Goal: Task Accomplishment & Management: Manage account settings

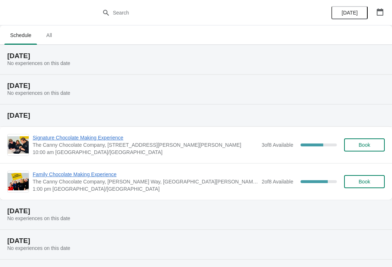
click at [55, 30] on span "All" at bounding box center [49, 35] width 18 height 13
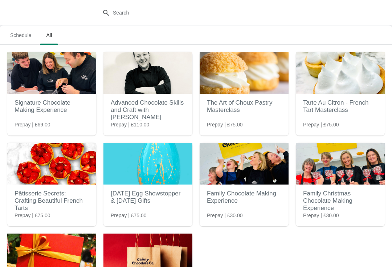
click at [325, 199] on h2 "Family Christmas Chocolate Making Experience" at bounding box center [340, 200] width 74 height 29
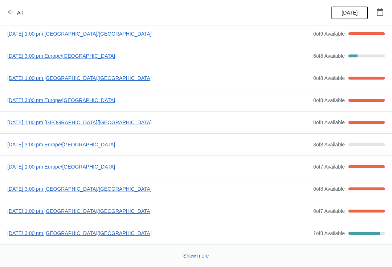
scroll to position [39, 0]
click at [50, 169] on span "[DATE] 1:00 pm Europe/[GEOGRAPHIC_DATA]" at bounding box center [158, 166] width 302 height 7
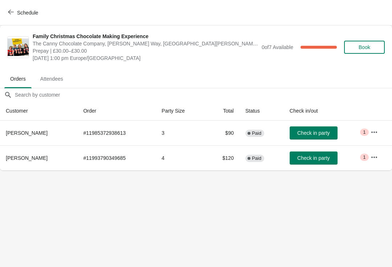
click at [13, 12] on icon "button" at bounding box center [11, 12] width 6 height 6
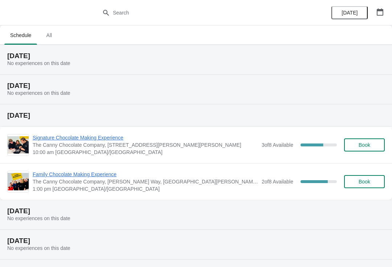
click at [49, 37] on span "All" at bounding box center [49, 35] width 18 height 13
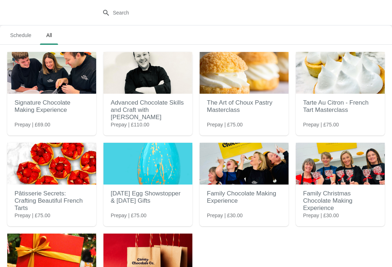
click at [325, 205] on h2 "Family Christmas Chocolate Making Experience" at bounding box center [340, 200] width 74 height 29
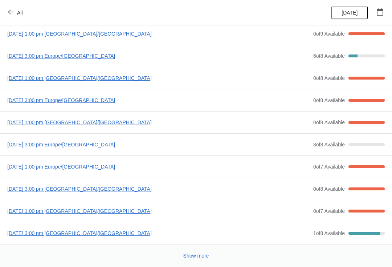
scroll to position [39, 0]
click at [61, 190] on span "[DATE] 3:00 pm [GEOGRAPHIC_DATA]/[GEOGRAPHIC_DATA]" at bounding box center [158, 188] width 302 height 7
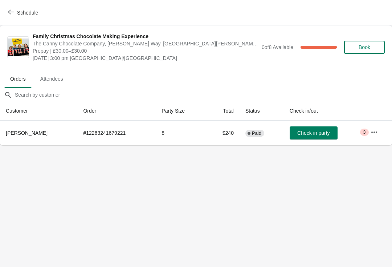
click at [12, 13] on icon "button" at bounding box center [11, 12] width 6 height 6
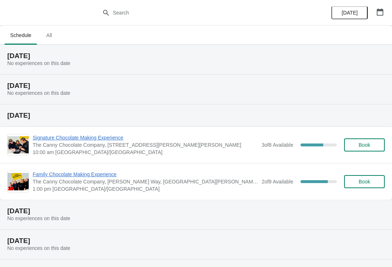
click at [46, 32] on span "All" at bounding box center [49, 35] width 18 height 13
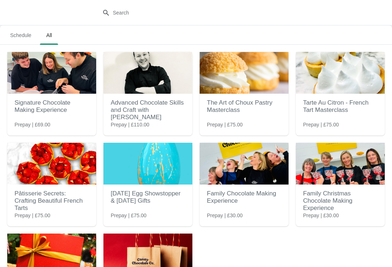
click at [339, 213] on span "Prepay | £30.00" at bounding box center [321, 214] width 36 height 7
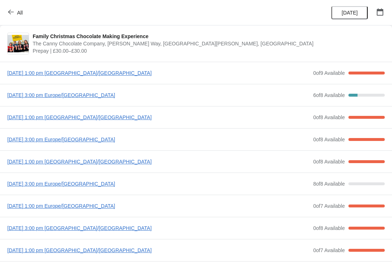
click at [57, 231] on span "[DATE] 3:00 pm [GEOGRAPHIC_DATA]/[GEOGRAPHIC_DATA]" at bounding box center [158, 227] width 302 height 7
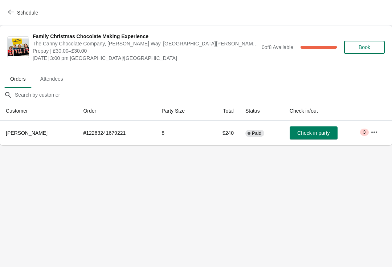
click at [376, 135] on icon "button" at bounding box center [373, 131] width 7 height 7
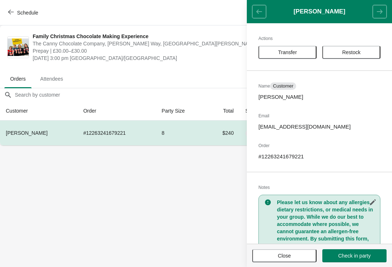
click at [275, 55] on button "Transfer" at bounding box center [287, 52] width 58 height 13
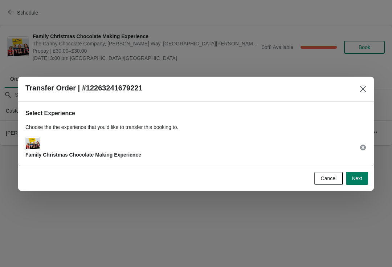
click at [359, 184] on button "Next" at bounding box center [357, 178] width 22 height 13
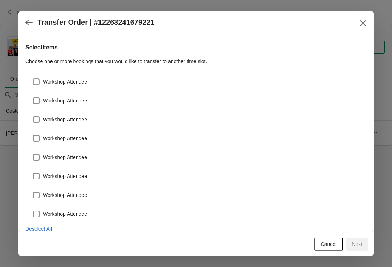
click at [36, 83] on span at bounding box center [36, 81] width 7 height 7
click at [33, 79] on input "Workshop Attendee" at bounding box center [33, 78] width 0 height 0
checkbox input "true"
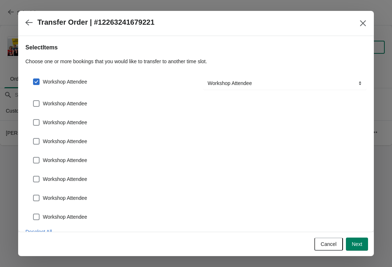
click at [37, 104] on span at bounding box center [36, 103] width 7 height 7
click at [33, 100] on input "Workshop Attendee" at bounding box center [33, 100] width 0 height 0
checkbox input "true"
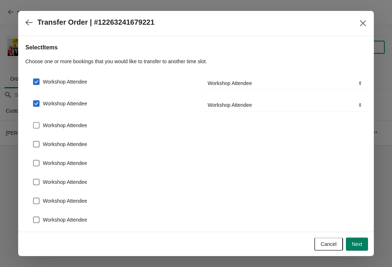
click at [33, 129] on label "Workshop Attendee" at bounding box center [60, 125] width 54 height 10
click at [33, 122] on input "Workshop Attendee" at bounding box center [33, 122] width 0 height 0
checkbox input "true"
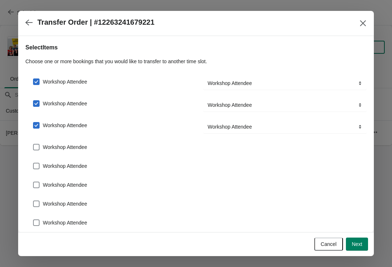
click at [37, 149] on span at bounding box center [36, 147] width 7 height 7
click at [33, 144] on input "Workshop Attendee" at bounding box center [33, 144] width 0 height 0
checkbox input "true"
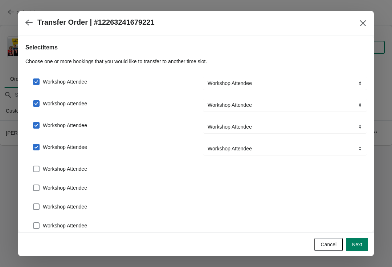
click at [33, 170] on span at bounding box center [36, 168] width 7 height 7
click at [33, 166] on input "Workshop Attendee" at bounding box center [33, 165] width 0 height 0
checkbox input "true"
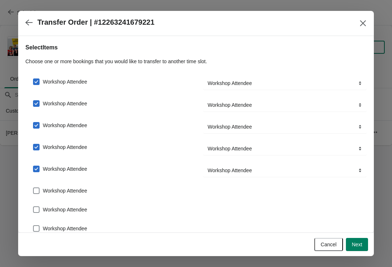
click at [30, 194] on div "Workshop Attendee" at bounding box center [195, 188] width 341 height 16
click at [38, 202] on div "Workshop Attendee" at bounding box center [195, 206] width 341 height 16
click at [33, 188] on span at bounding box center [36, 190] width 7 height 7
click at [33, 187] on input "Workshop Attendee" at bounding box center [33, 187] width 0 height 0
checkbox input "true"
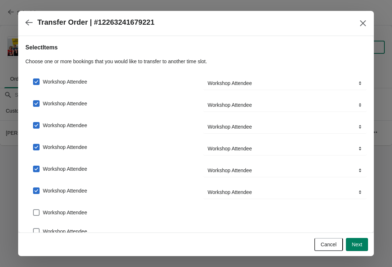
click at [33, 212] on span at bounding box center [36, 212] width 7 height 7
click at [33, 209] on input "Workshop Attendee" at bounding box center [33, 209] width 0 height 0
checkbox input "true"
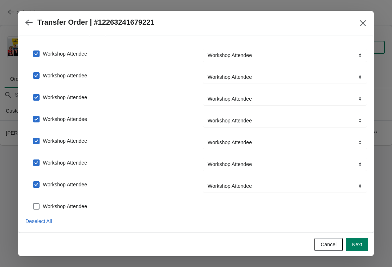
click at [36, 208] on span at bounding box center [36, 206] width 7 height 7
click at [33, 203] on input "Workshop Attendee" at bounding box center [33, 203] width 0 height 0
checkbox input "true"
click at [352, 241] on span "Next" at bounding box center [356, 244] width 11 height 6
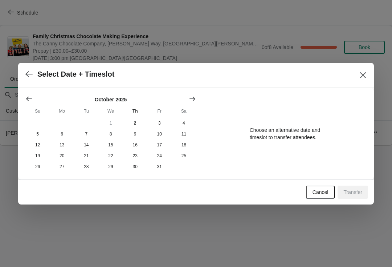
click at [191, 97] on icon "Show next month, November 2025" at bounding box center [192, 98] width 7 height 7
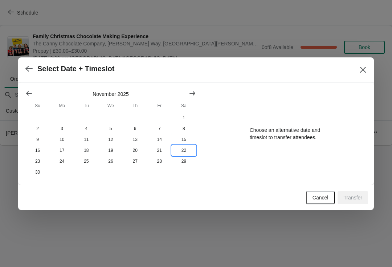
click at [185, 151] on button "22" at bounding box center [184, 150] width 24 height 11
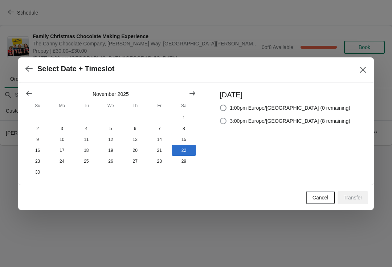
click at [240, 124] on label "3:00pm Europe/[GEOGRAPHIC_DATA] (8 remaining)" at bounding box center [284, 121] width 131 height 10
click at [220, 118] on input "3:00pm Europe/[GEOGRAPHIC_DATA] (8 remaining)" at bounding box center [220, 117] width 0 height 0
radio input "true"
click at [352, 199] on span "Transfer" at bounding box center [352, 197] width 19 height 6
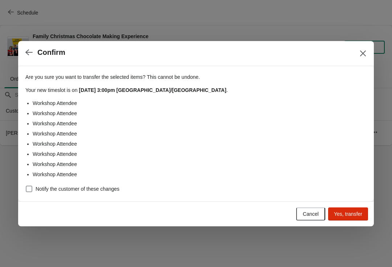
click at [29, 191] on span at bounding box center [29, 188] width 7 height 7
click at [26, 186] on input "Notify the customer of these changes" at bounding box center [26, 185] width 0 height 0
checkbox input "true"
click at [342, 215] on span "Yes, transfer" at bounding box center [348, 214] width 28 height 6
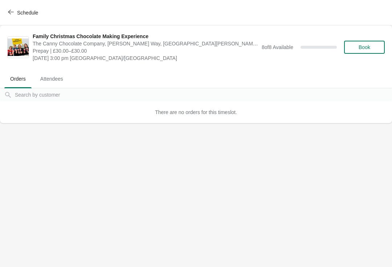
click at [11, 15] on span "button" at bounding box center [11, 12] width 6 height 7
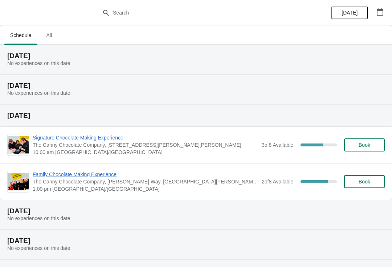
click at [47, 36] on span "All" at bounding box center [49, 35] width 18 height 13
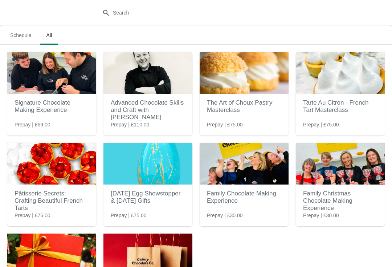
click at [328, 210] on h2 "Family Christmas Chocolate Making Experience" at bounding box center [340, 200] width 74 height 29
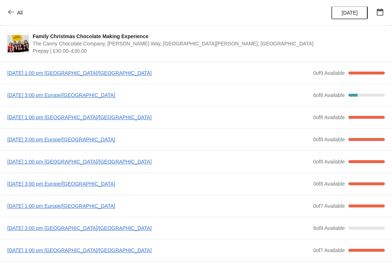
click at [71, 186] on span "[DATE] 3:00 pm Europe/[GEOGRAPHIC_DATA]" at bounding box center [158, 183] width 302 height 7
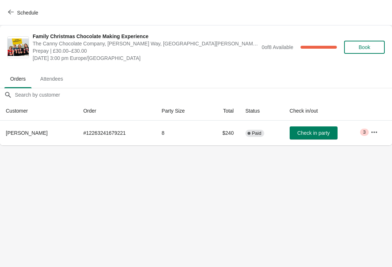
click at [375, 137] on button "button" at bounding box center [373, 131] width 13 height 13
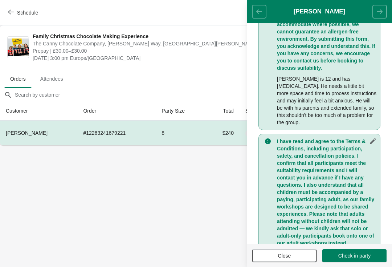
scroll to position [200, 0]
